Goal: Book appointment/travel/reservation

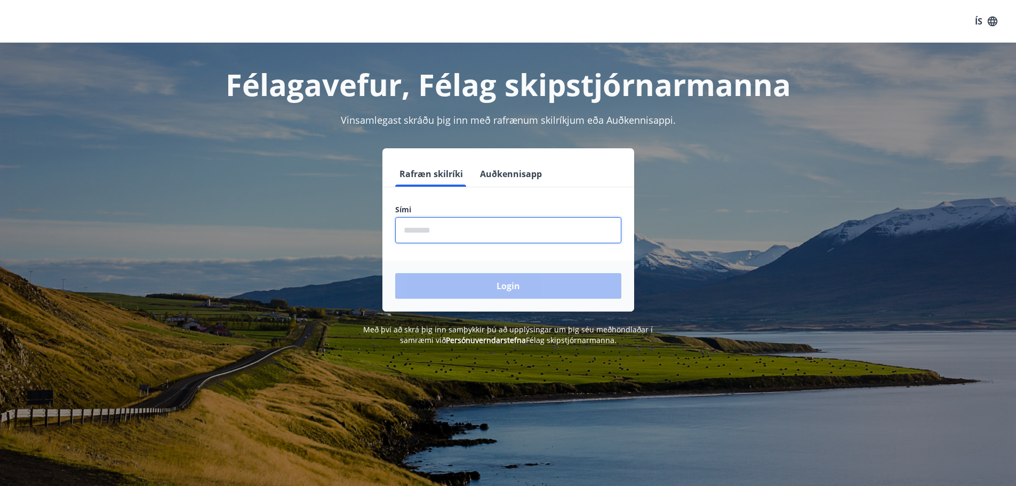
click at [483, 234] on input "phone" at bounding box center [508, 230] width 226 height 26
type input "********"
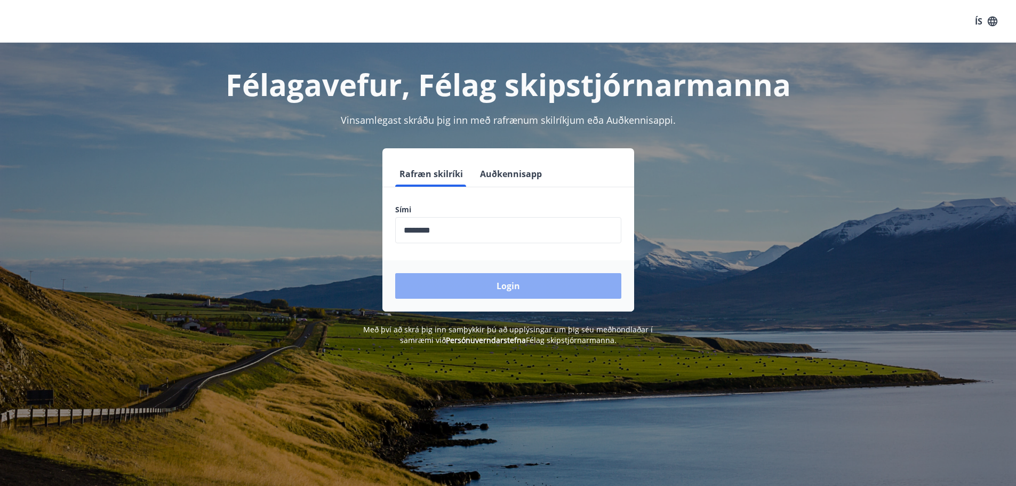
click at [465, 283] on button "Login" at bounding box center [508, 286] width 226 height 26
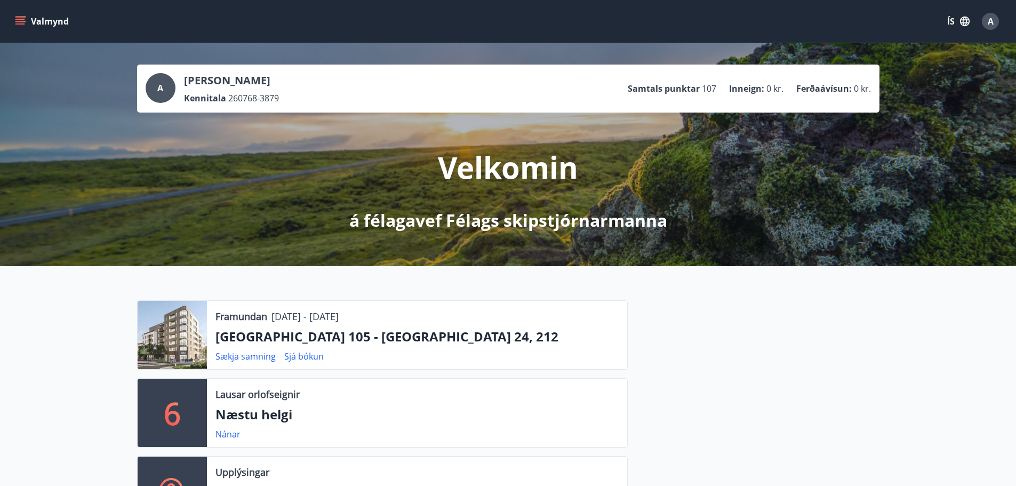
click at [54, 17] on button "Valmynd" at bounding box center [43, 21] width 60 height 19
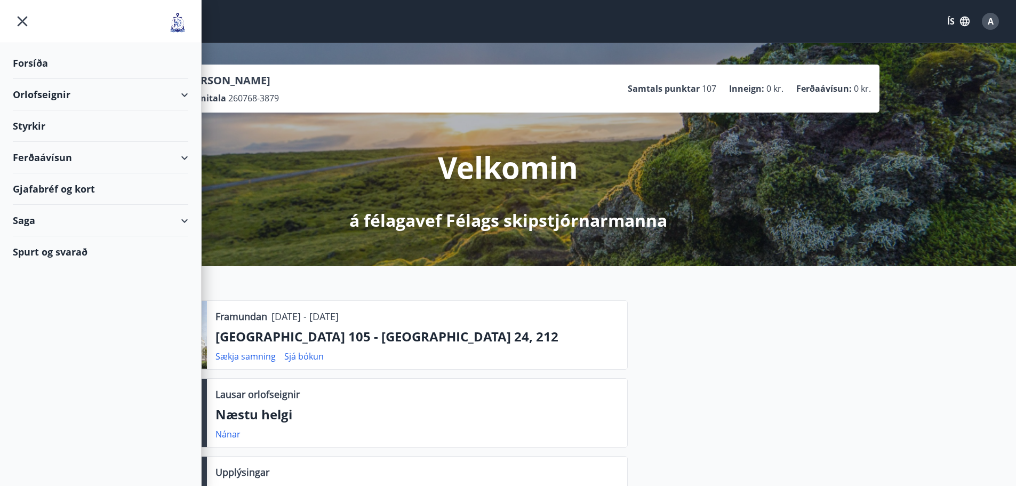
click at [54, 95] on div "Orlofseignir" at bounding box center [100, 94] width 175 height 31
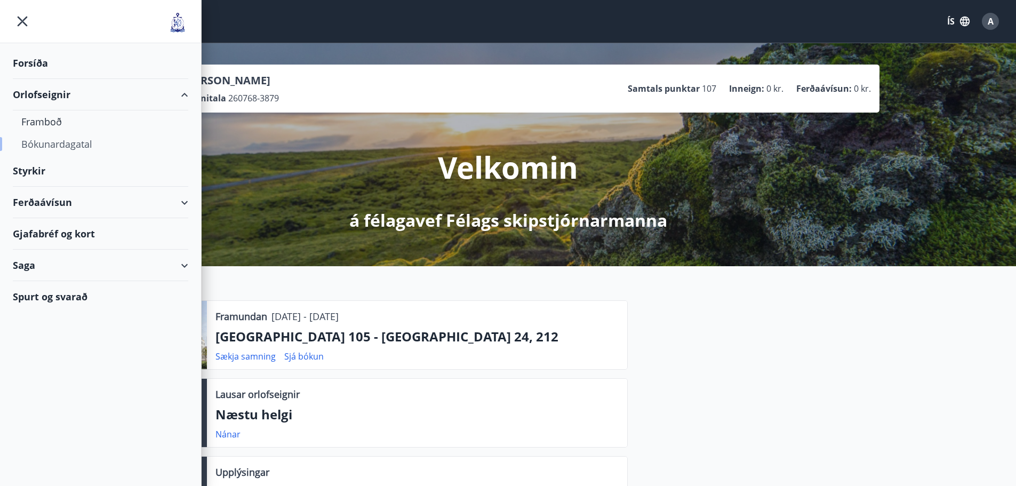
click at [52, 146] on div "Bókunardagatal" at bounding box center [100, 144] width 158 height 22
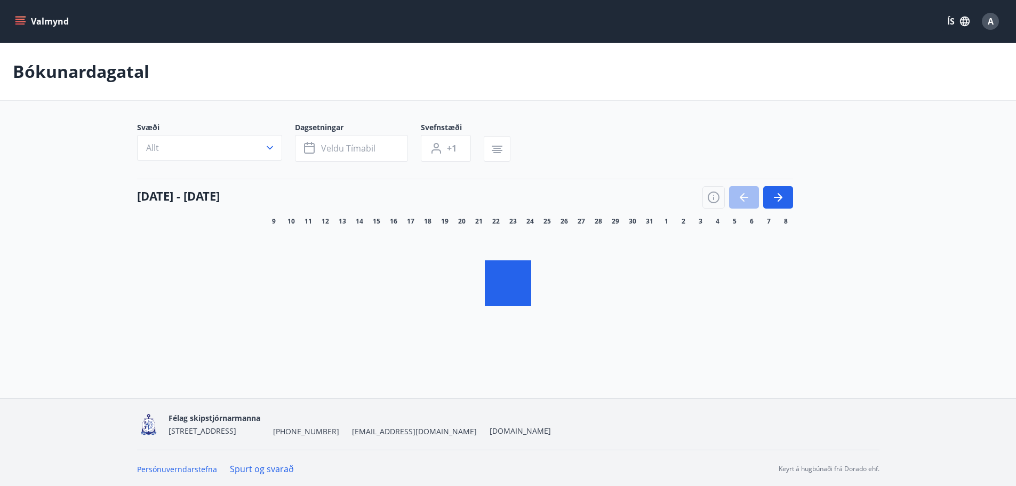
click at [268, 147] on icon "button" at bounding box center [269, 147] width 11 height 11
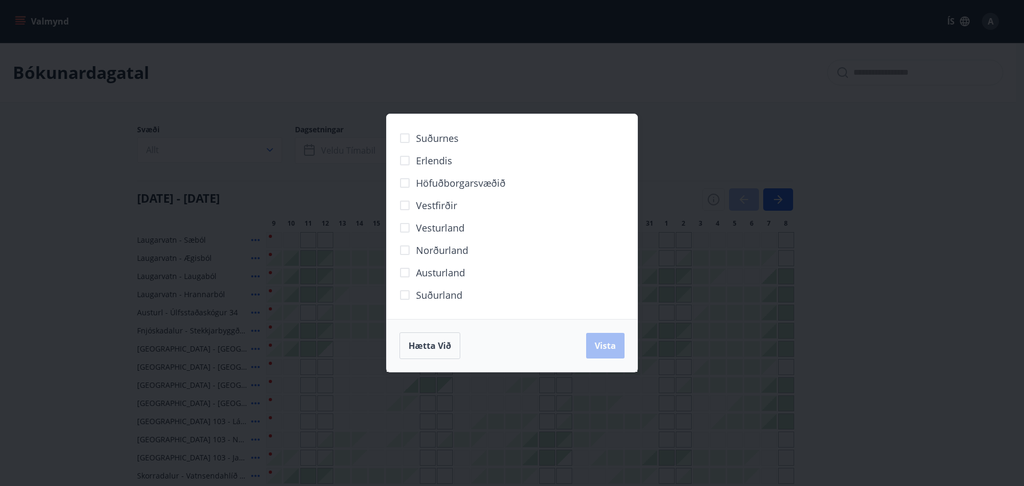
click at [431, 185] on span "Höfuðborgarsvæðið" at bounding box center [461, 183] width 90 height 14
click at [608, 339] on button "Vista" at bounding box center [605, 346] width 38 height 26
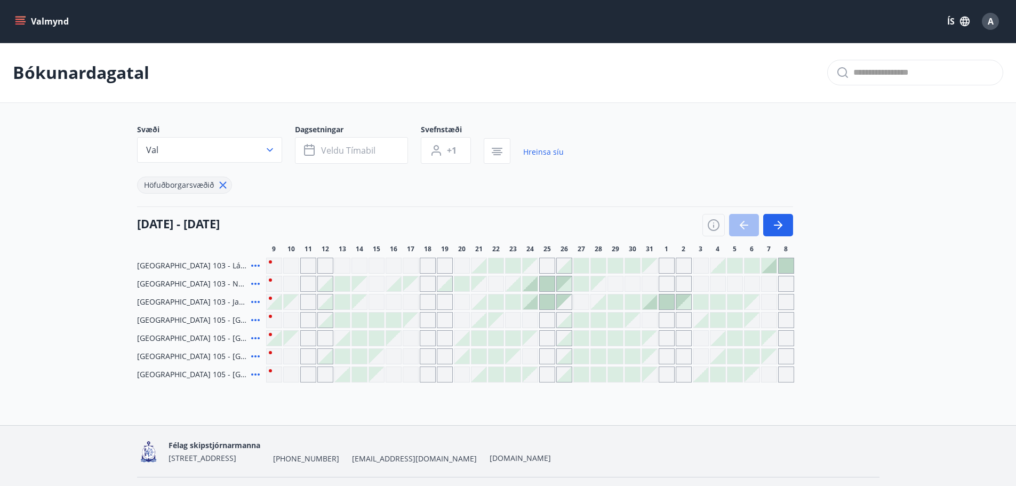
click at [253, 319] on icon at bounding box center [255, 320] width 13 height 13
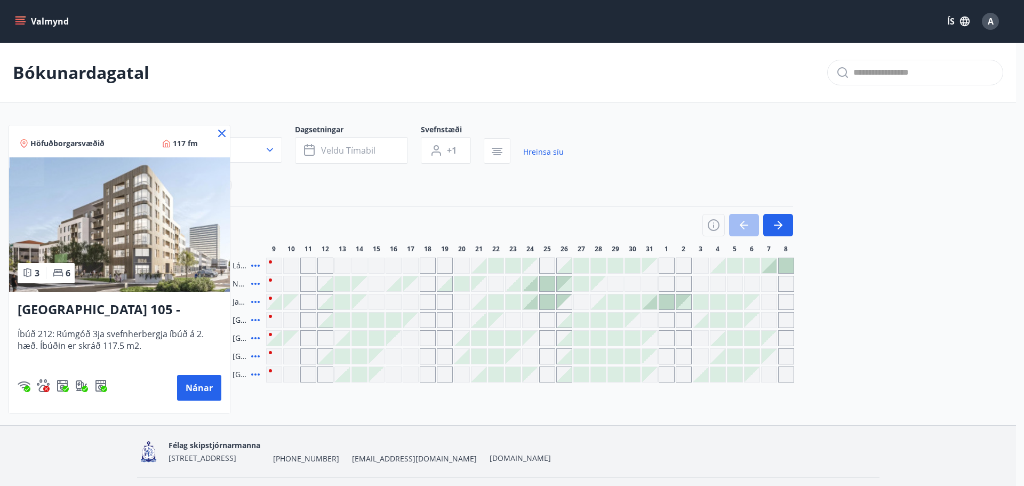
click at [220, 130] on icon at bounding box center [221, 133] width 13 height 13
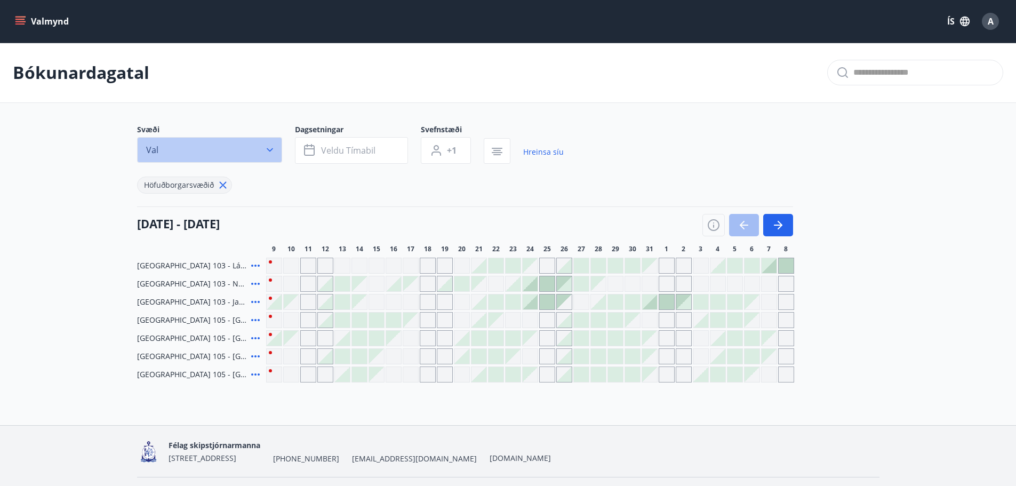
click at [270, 148] on icon "button" at bounding box center [269, 150] width 11 height 11
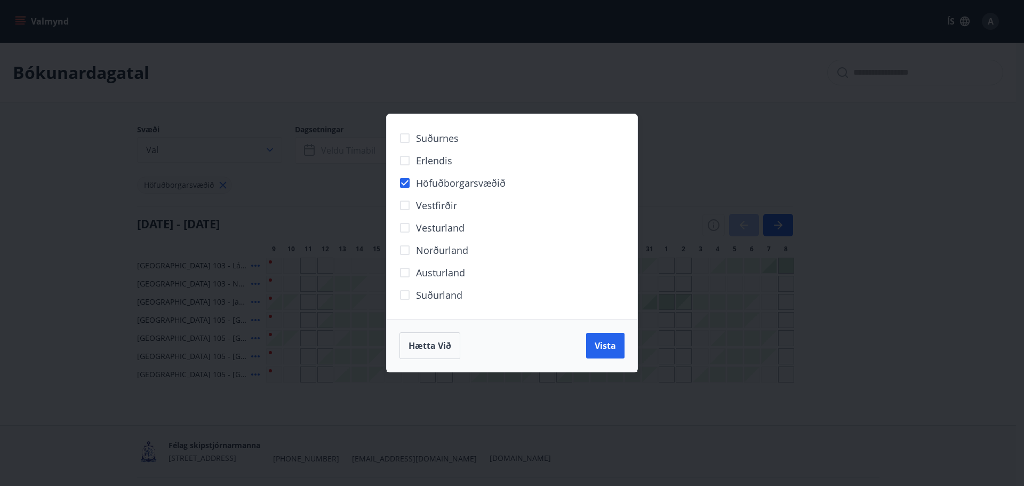
click at [270, 148] on div "Suðurnes Erlendis Höfuðborgarsvæðið [GEOGRAPHIC_DATA] [GEOGRAPHIC_DATA] [GEOGRA…" at bounding box center [512, 243] width 1024 height 486
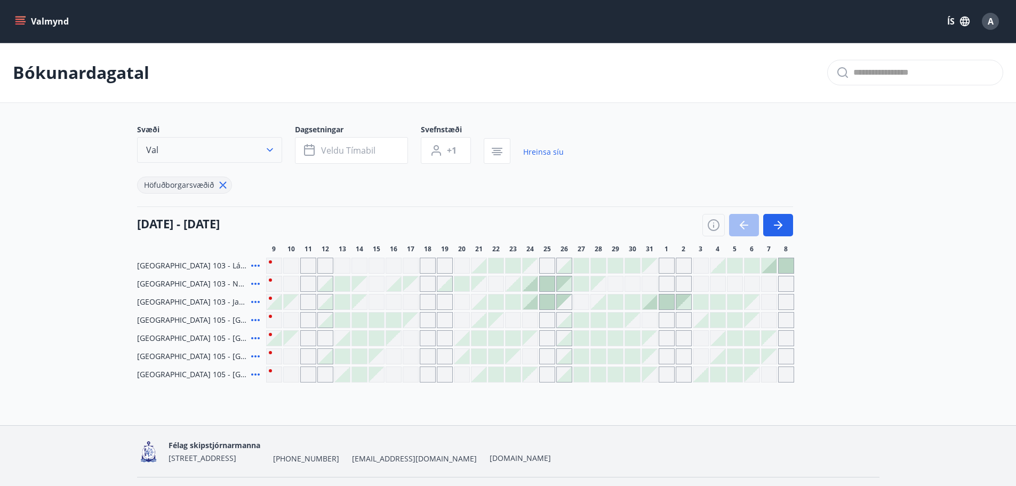
click at [270, 145] on icon "button" at bounding box center [269, 150] width 11 height 11
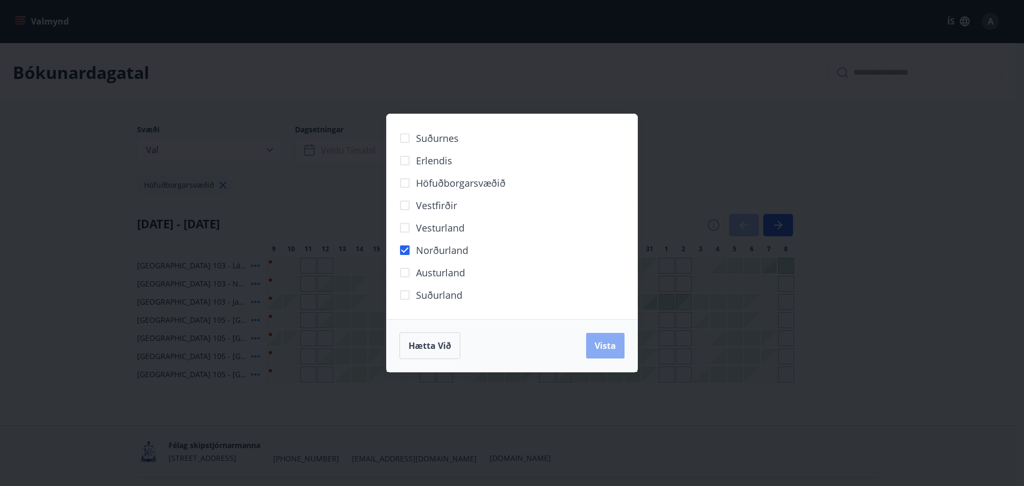
click at [598, 338] on button "Vista" at bounding box center [605, 346] width 38 height 26
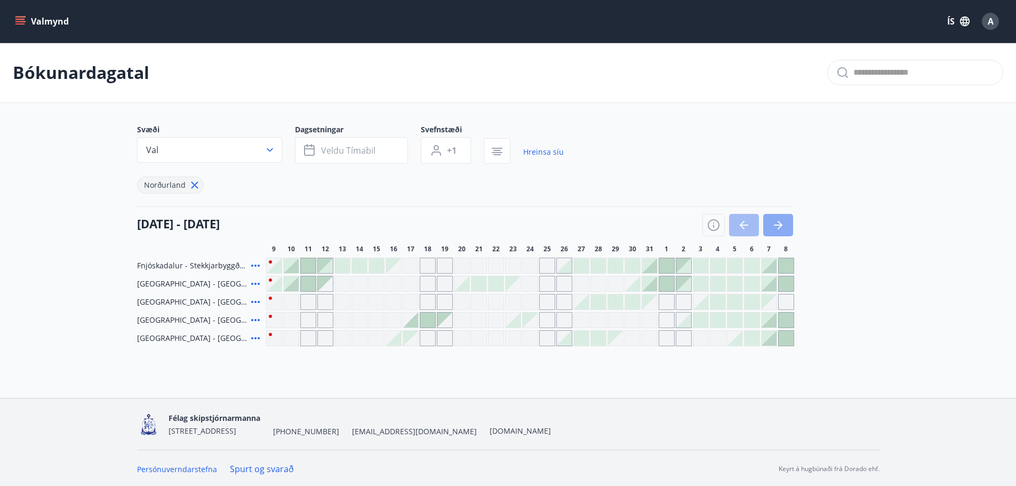
click at [781, 219] on icon "button" at bounding box center [778, 225] width 13 height 13
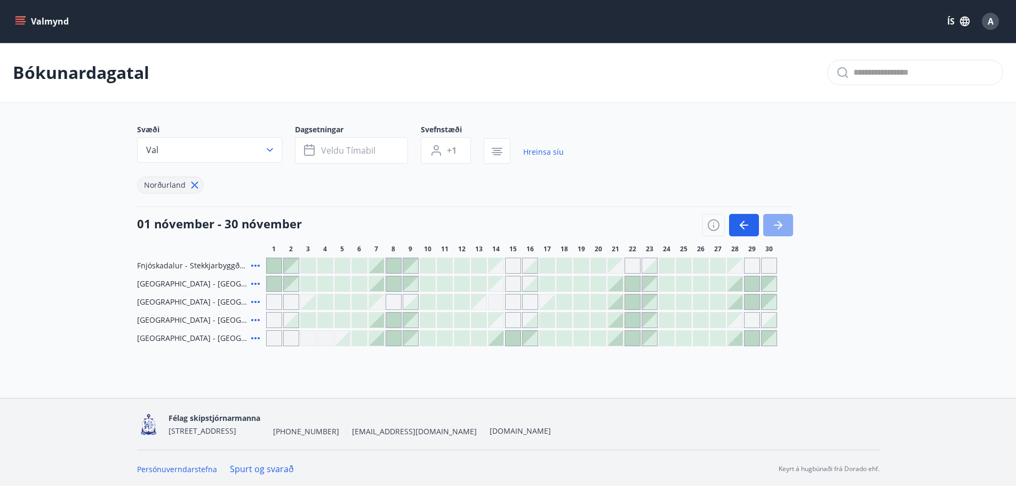
click at [781, 219] on icon "button" at bounding box center [778, 225] width 13 height 13
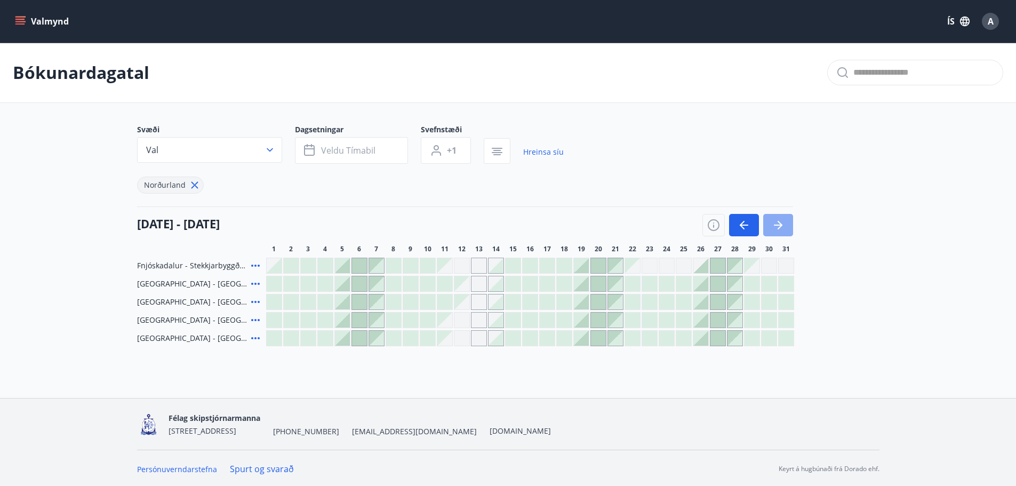
click at [781, 219] on icon "button" at bounding box center [778, 225] width 13 height 13
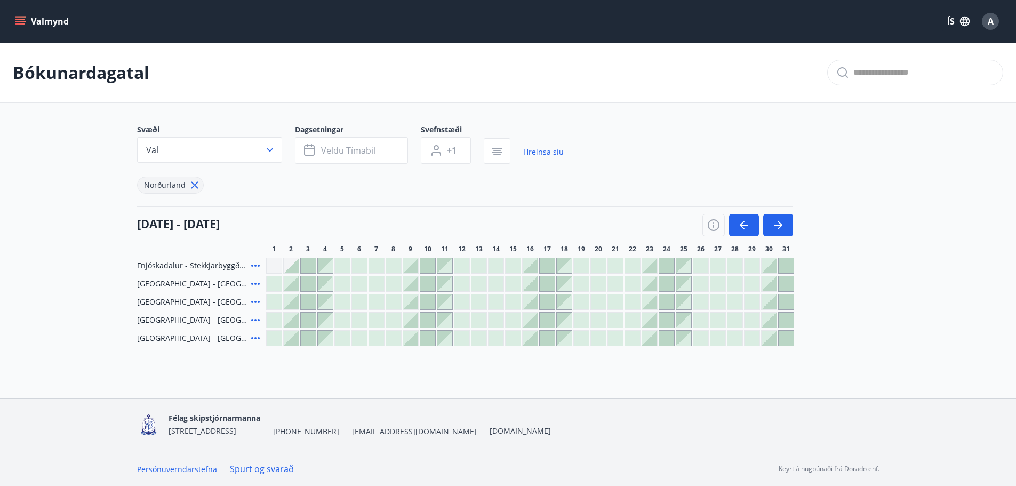
click at [512, 264] on div at bounding box center [512, 265] width 15 height 15
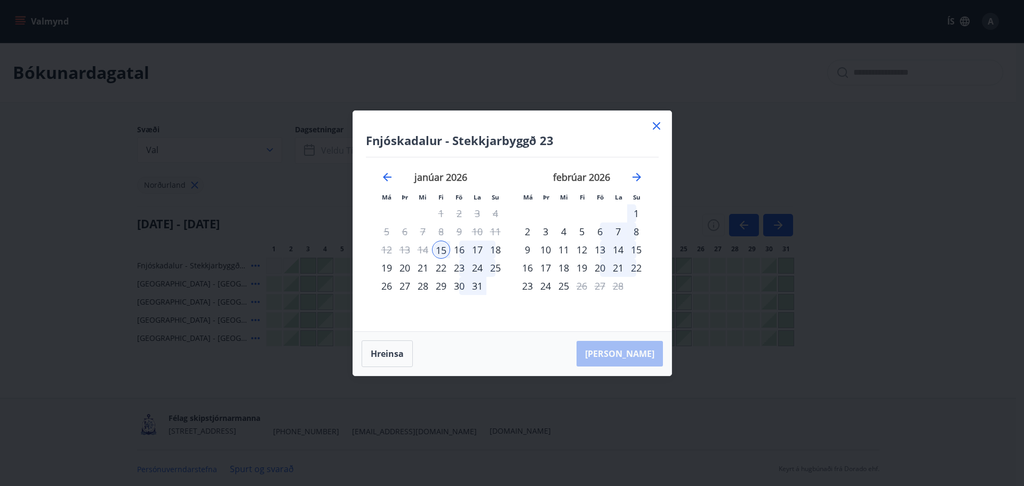
click at [490, 251] on div "18" at bounding box center [495, 249] width 18 height 18
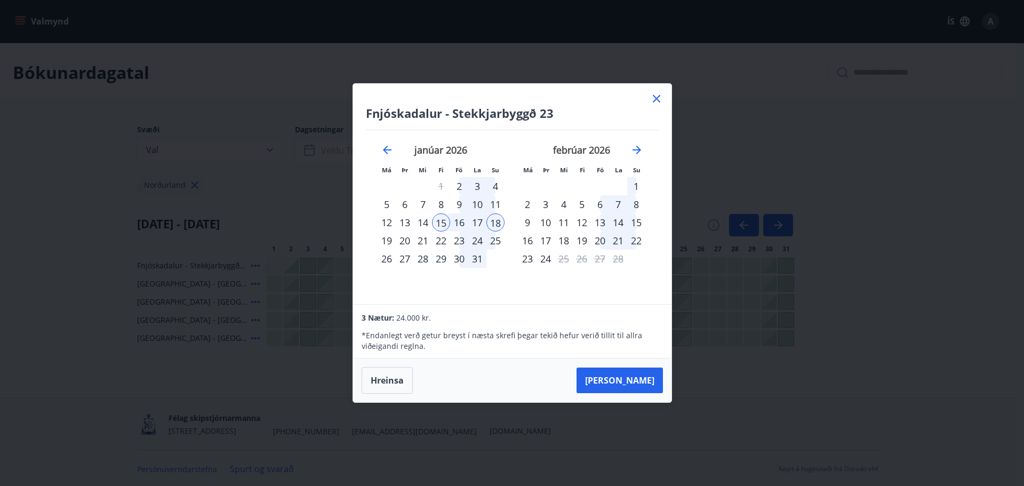
click at [656, 96] on icon at bounding box center [656, 98] width 13 height 13
